Goal: Check status: Check status

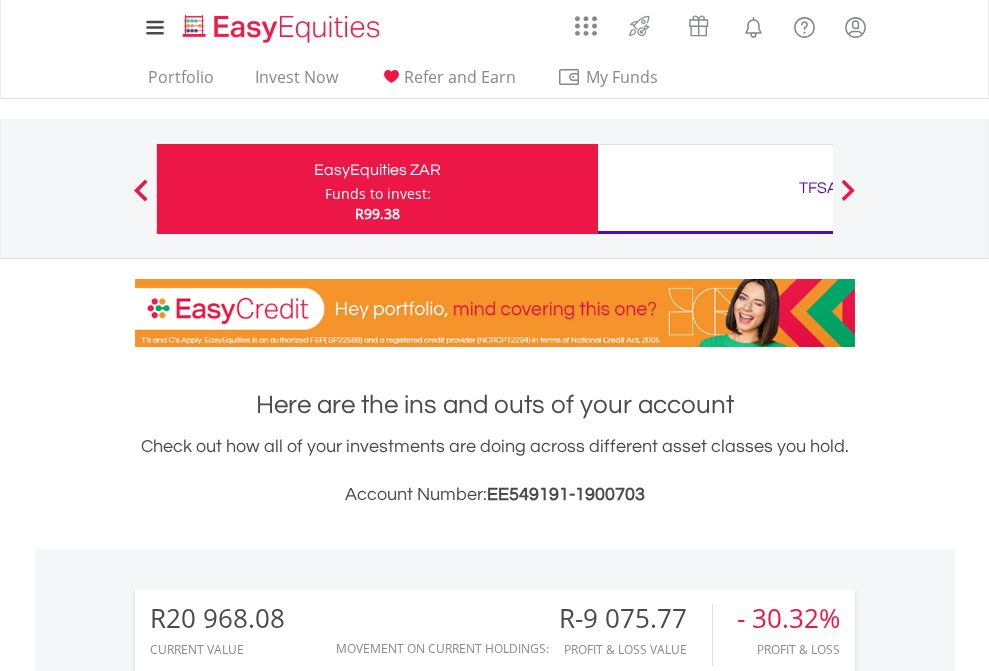
click at [325, 189] on div "Funds to invest:" at bounding box center [378, 194] width 106 height 20
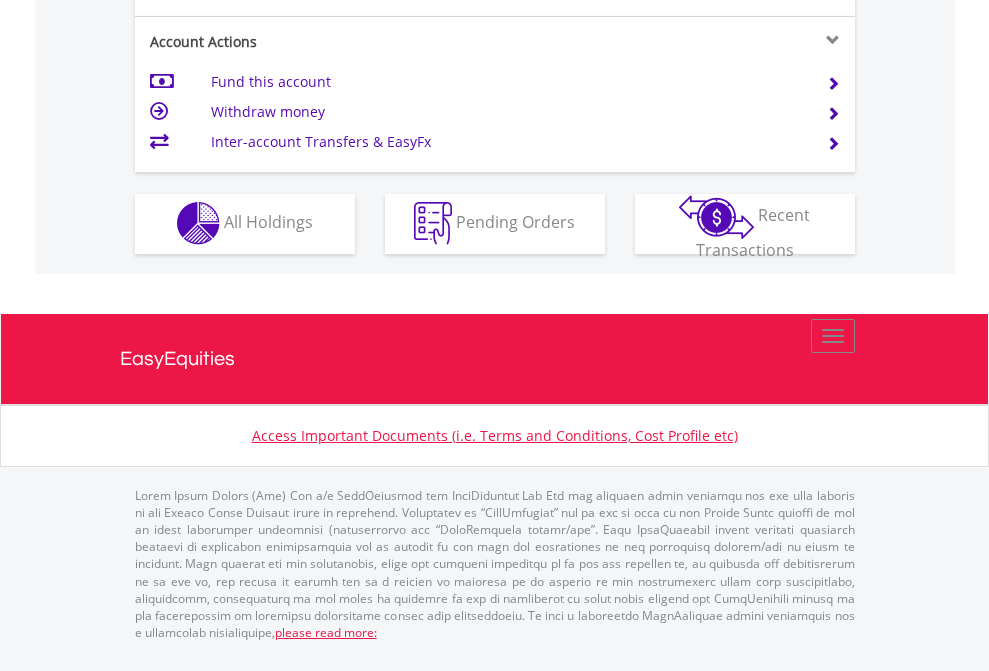
scroll to position [1870, 0]
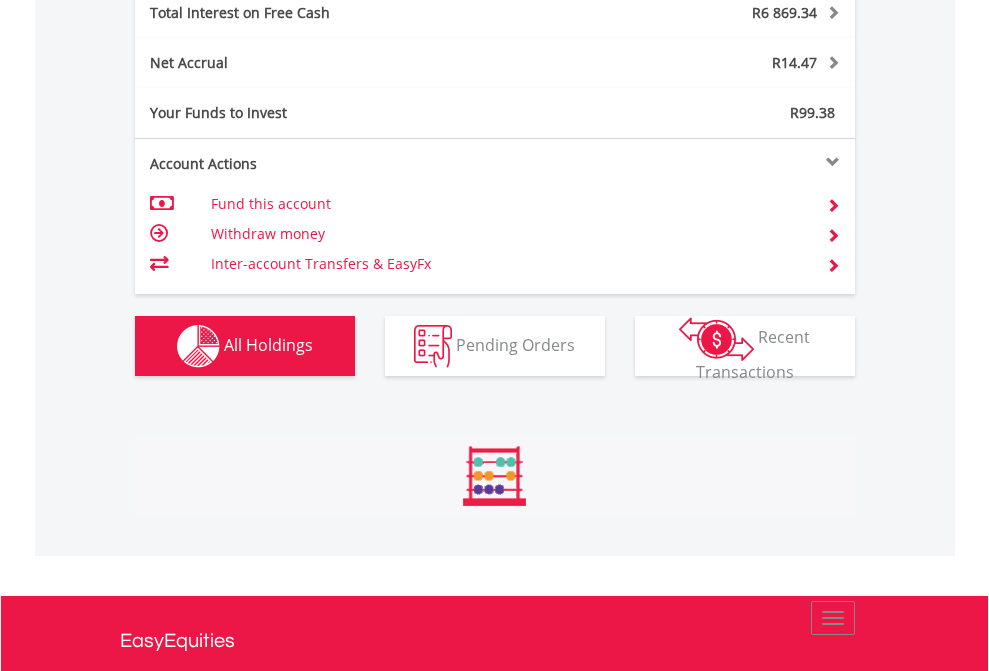
scroll to position [192, 314]
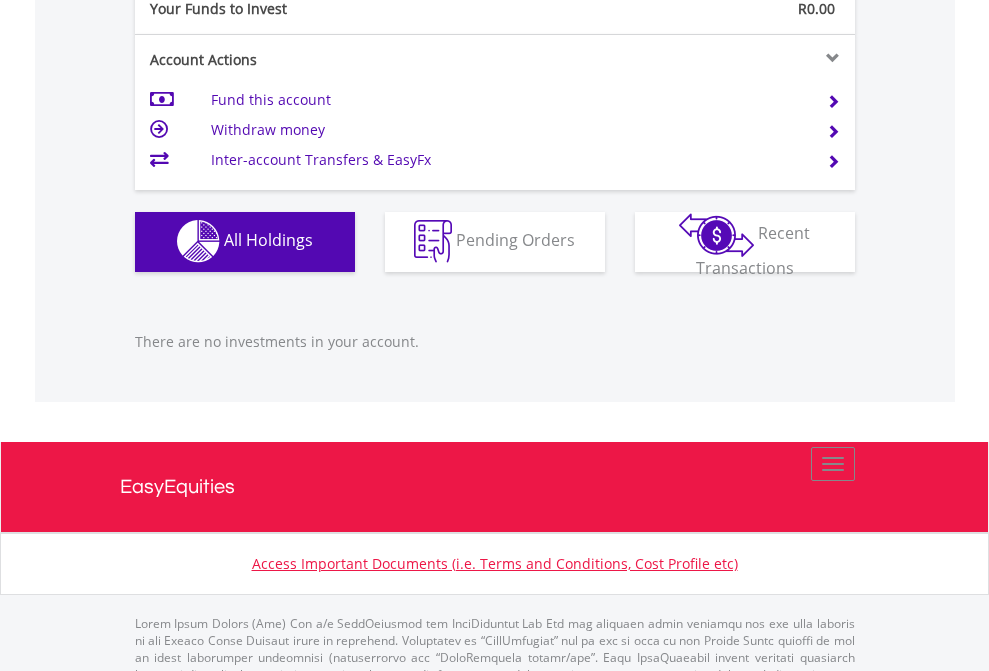
scroll to position [1980, 0]
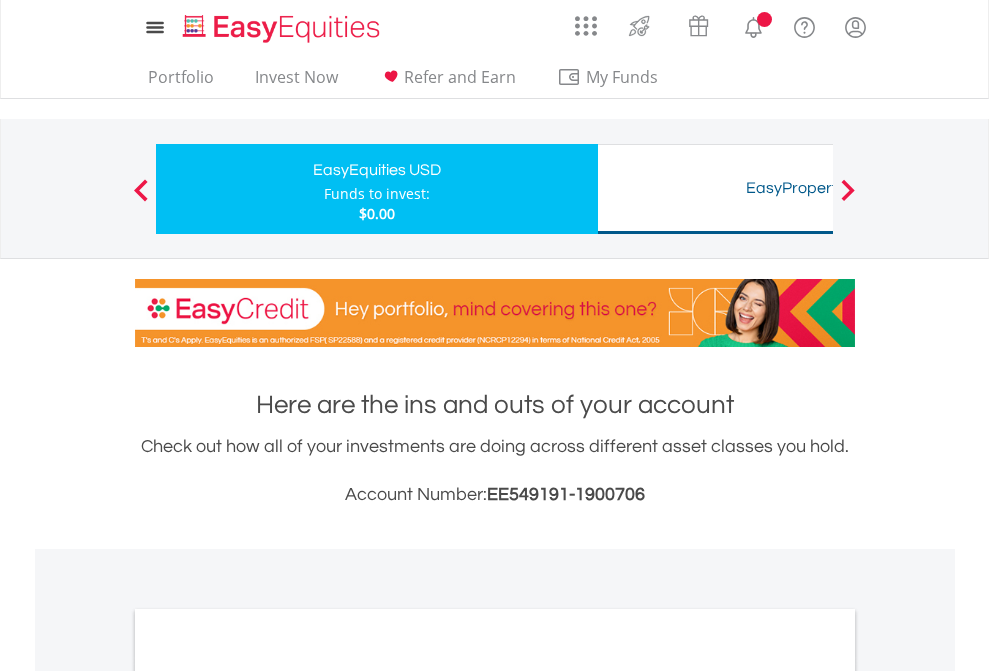
scroll to position [1202, 0]
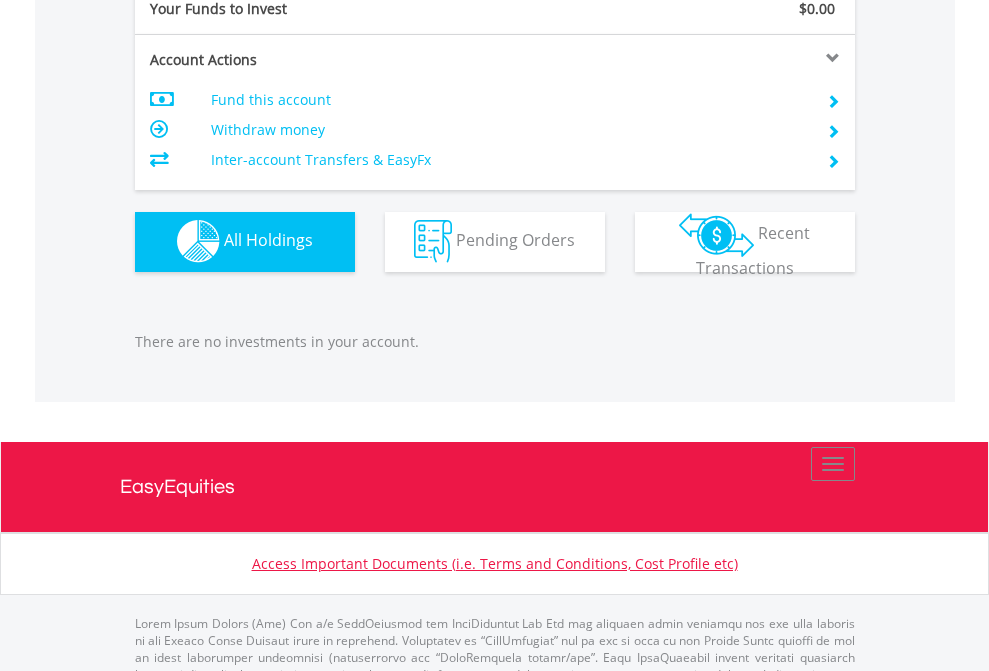
scroll to position [1980, 0]
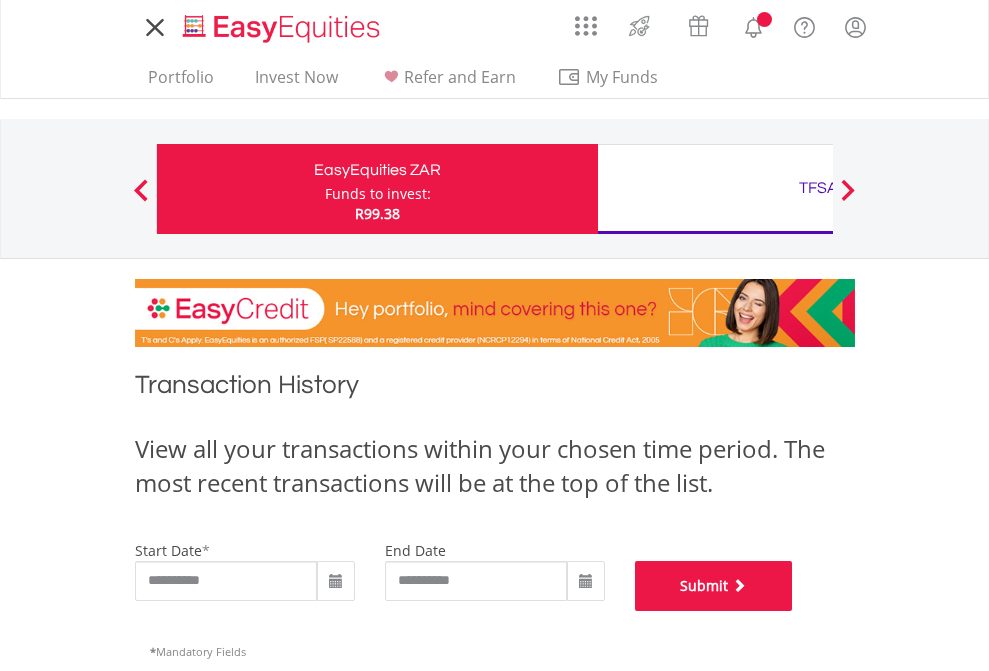
click at [793, 611] on button "Submit" at bounding box center [714, 586] width 158 height 50
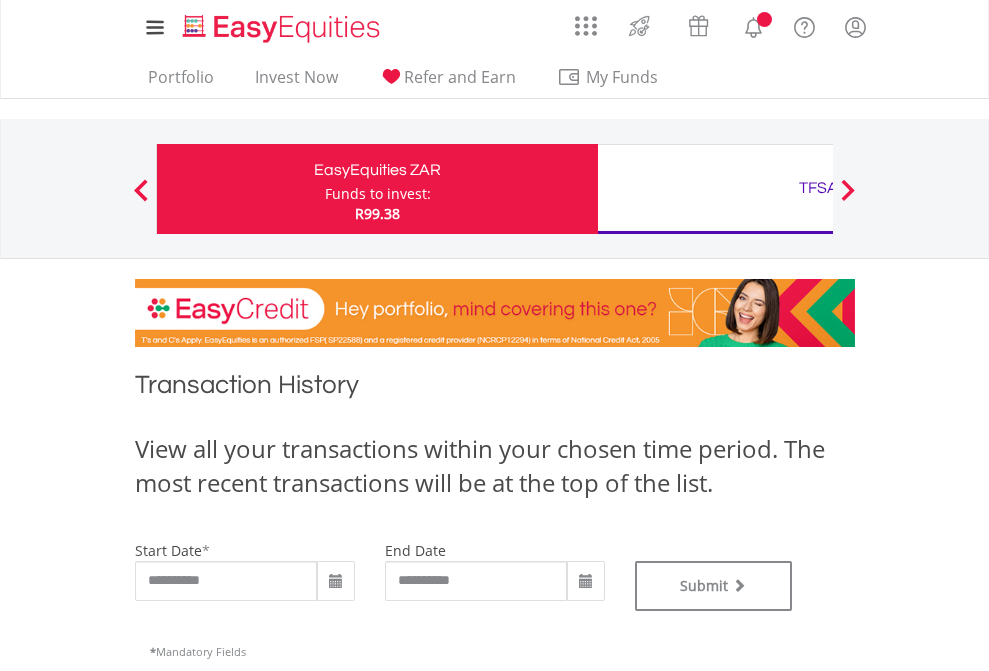
click at [715, 189] on div "TFSA" at bounding box center [818, 188] width 417 height 28
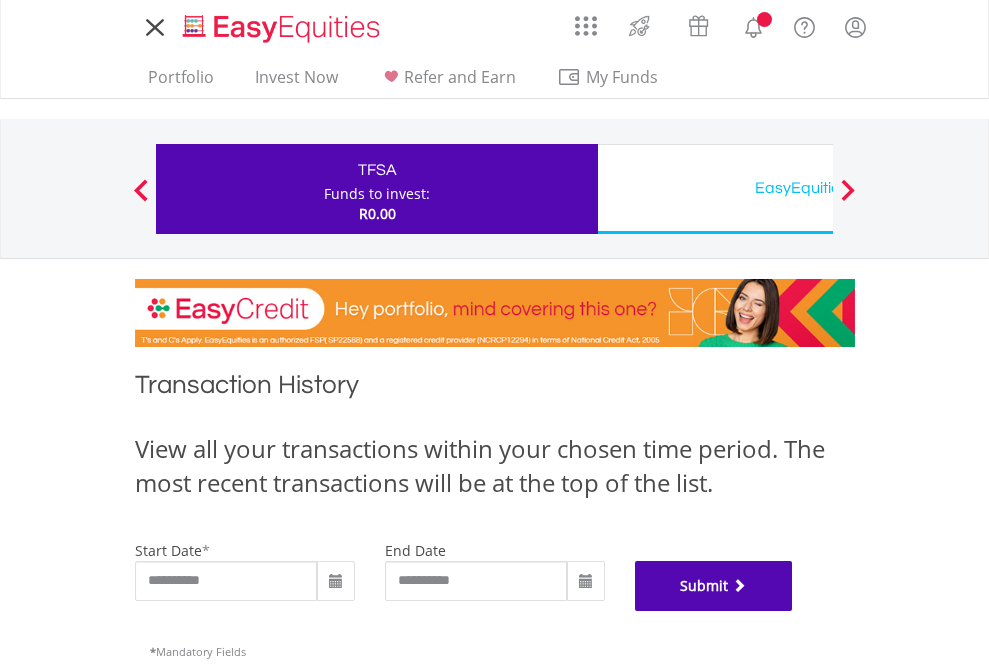
click at [793, 611] on button "Submit" at bounding box center [714, 586] width 158 height 50
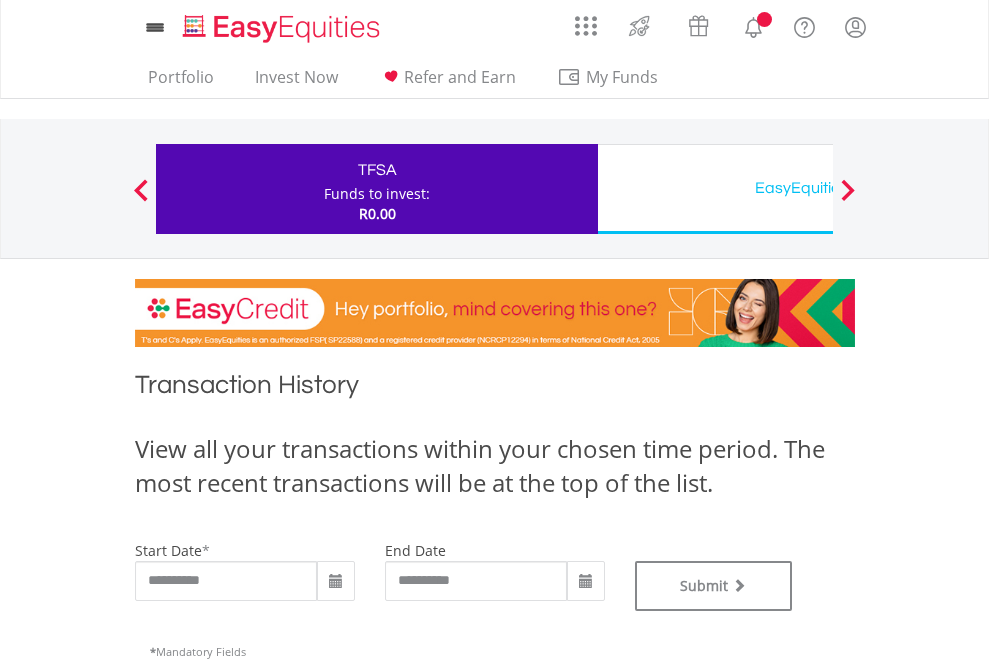
click at [715, 189] on div "EasyEquities USD" at bounding box center [818, 188] width 417 height 28
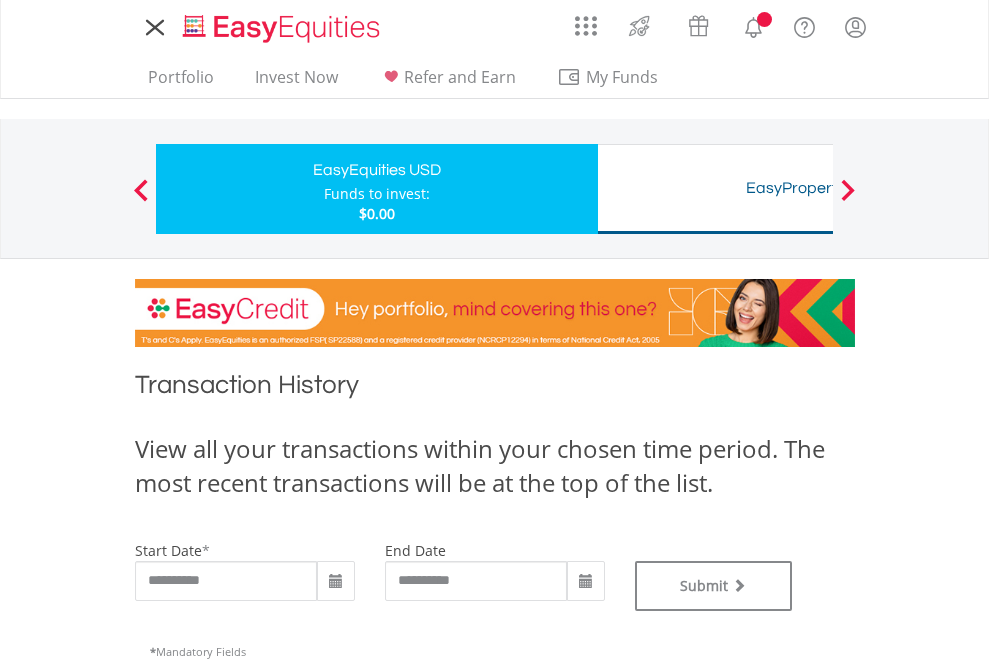
type input "**********"
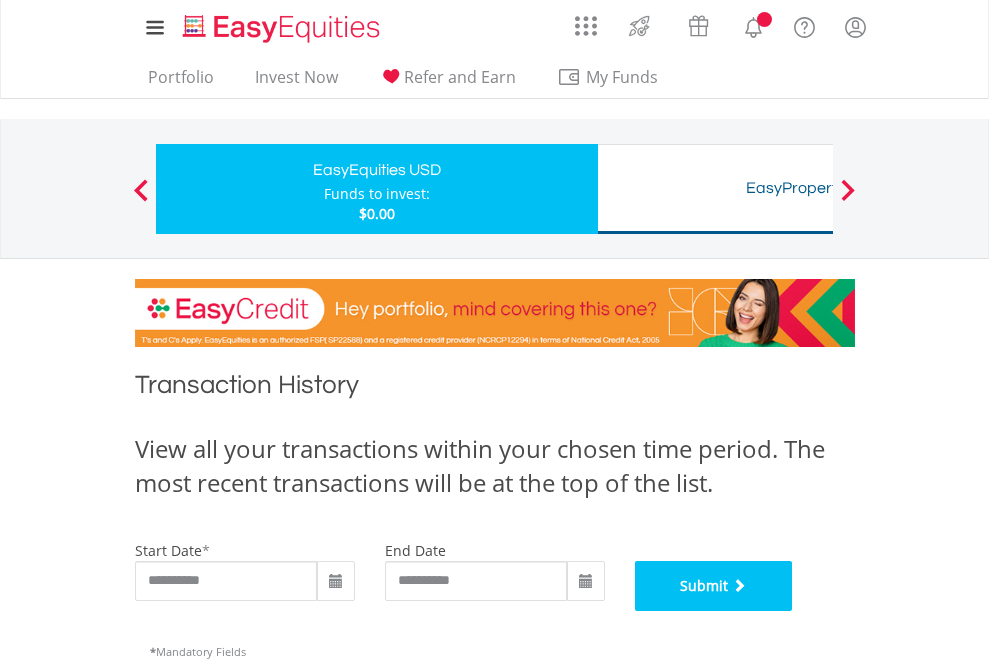
click at [793, 611] on button "Submit" at bounding box center [714, 586] width 158 height 50
